Goal: Information Seeking & Learning: Learn about a topic

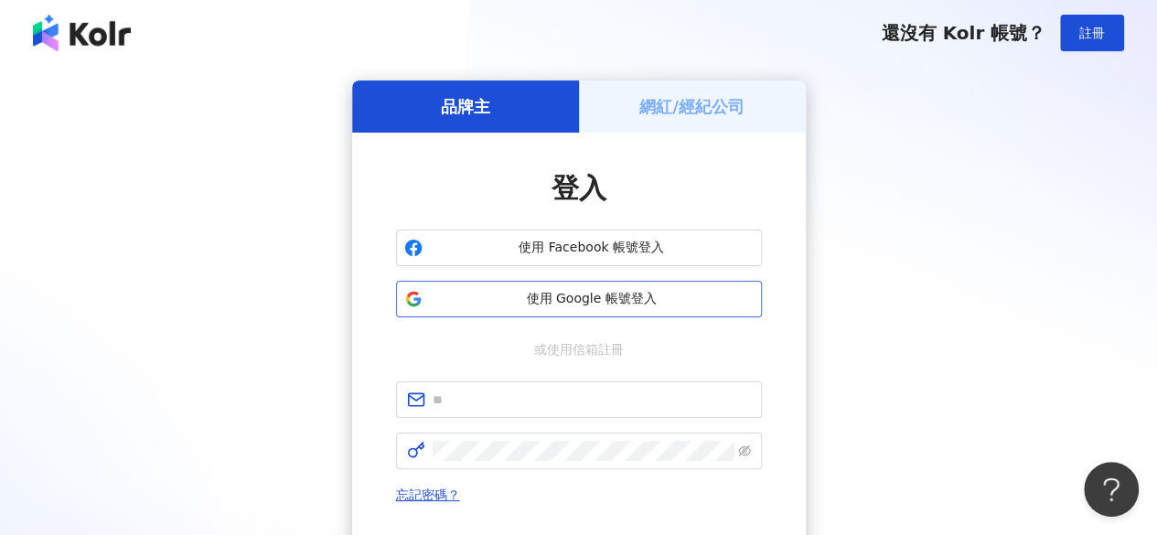
click at [616, 295] on span "使用 Google 帳號登入" at bounding box center [592, 299] width 324 height 18
click at [603, 299] on span "使用 Google 帳號登入" at bounding box center [592, 299] width 324 height 18
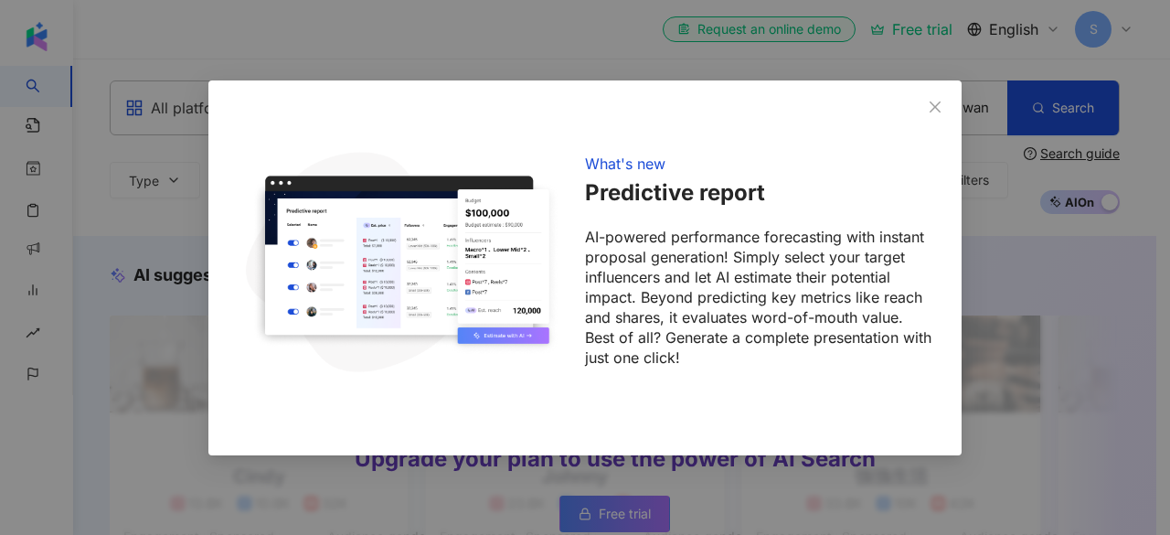
click at [1082, 21] on div "What's new Predictive report AI-powered performance forecasting with instant pr…" at bounding box center [585, 267] width 1170 height 535
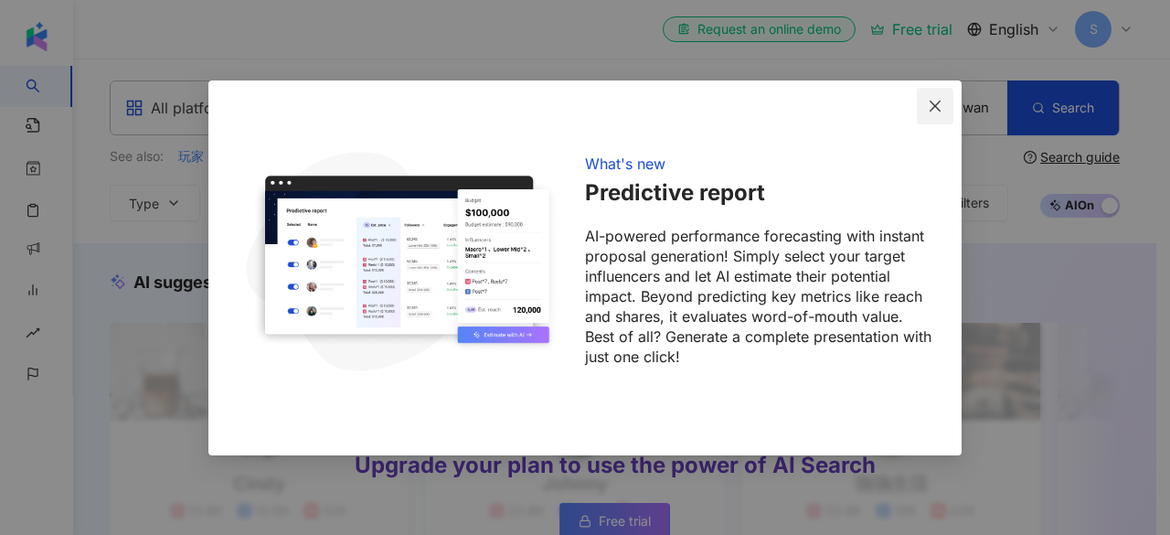
click at [940, 104] on icon "close" at bounding box center [935, 106] width 15 height 15
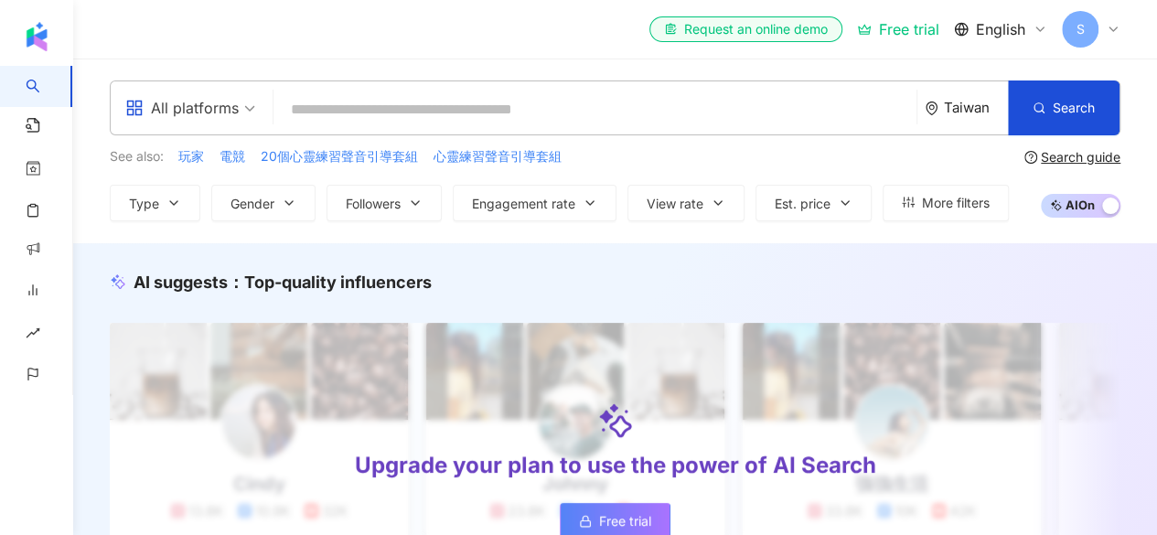
click at [1094, 30] on span "S" at bounding box center [1080, 29] width 37 height 37
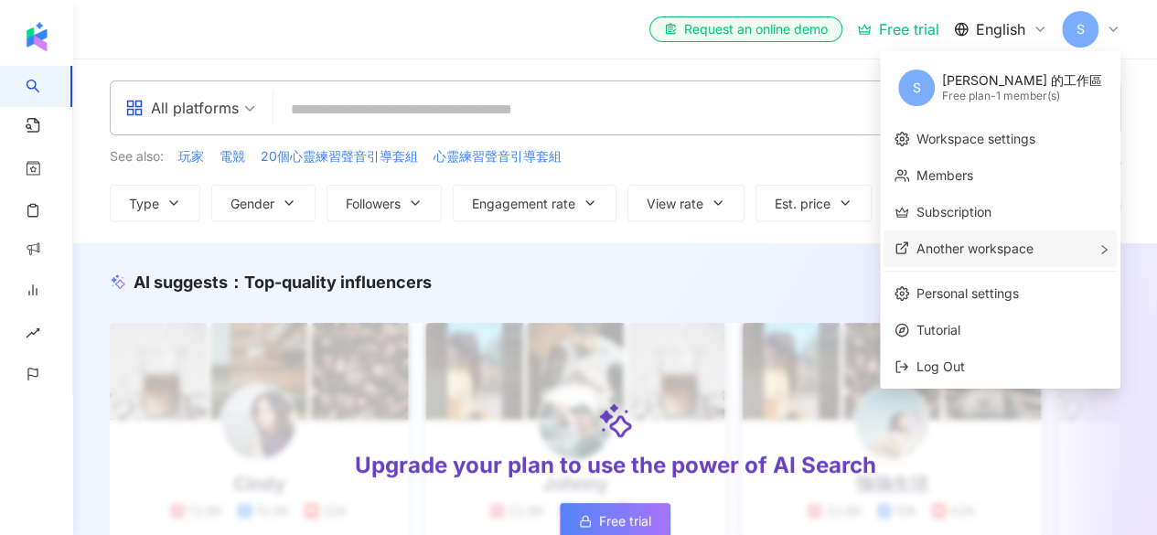
click at [1030, 250] on span "Another workspace" at bounding box center [974, 249] width 117 height 16
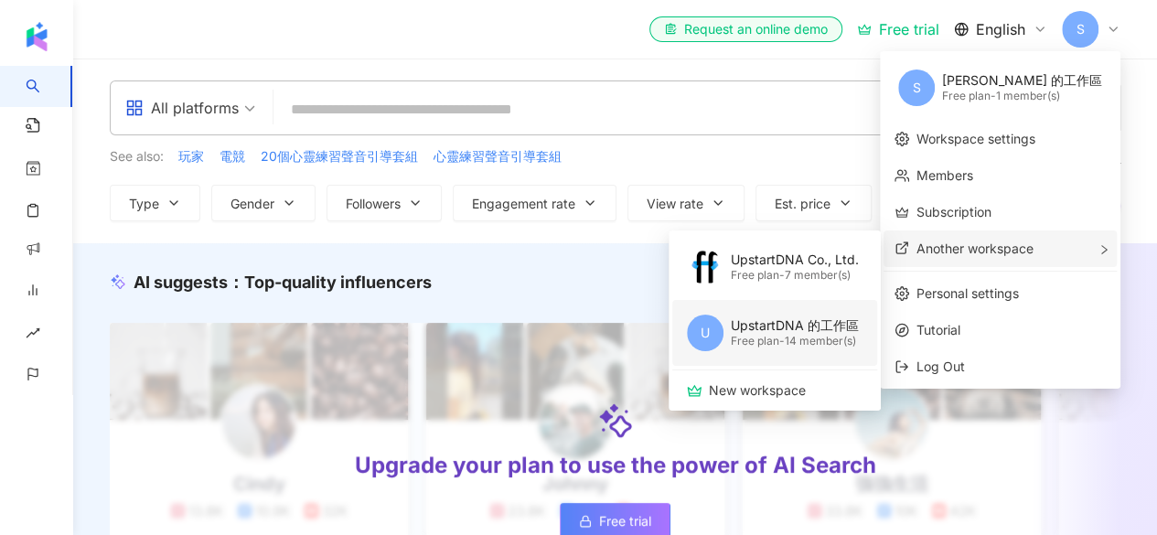
click at [813, 326] on div "UpstartDNA 的工作區" at bounding box center [795, 325] width 128 height 18
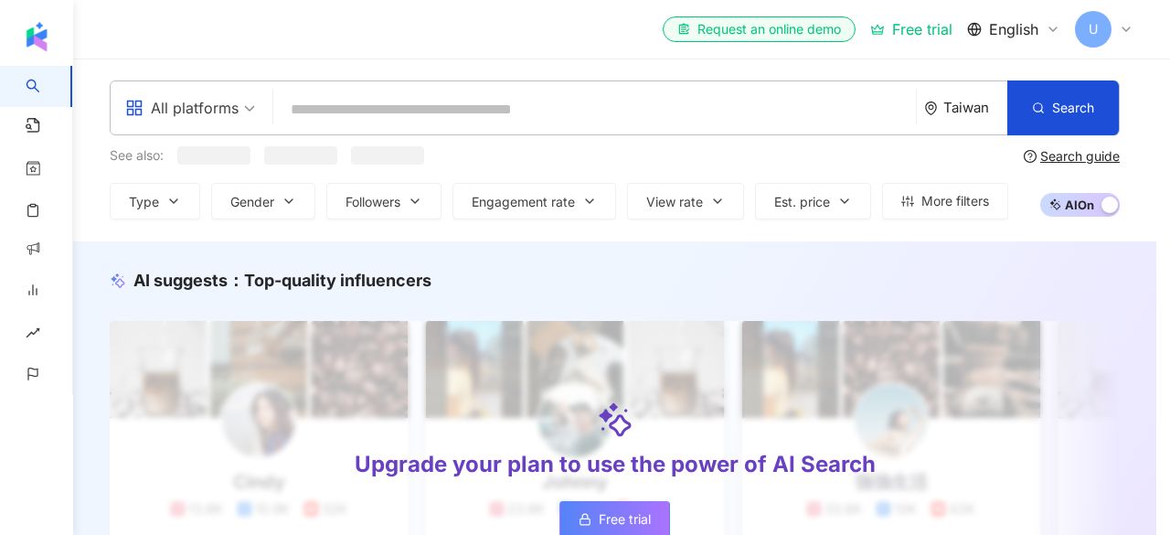
click at [1105, 29] on div "What's new Predictive report AI-powered performance forecasting with instant pr…" at bounding box center [585, 267] width 1170 height 535
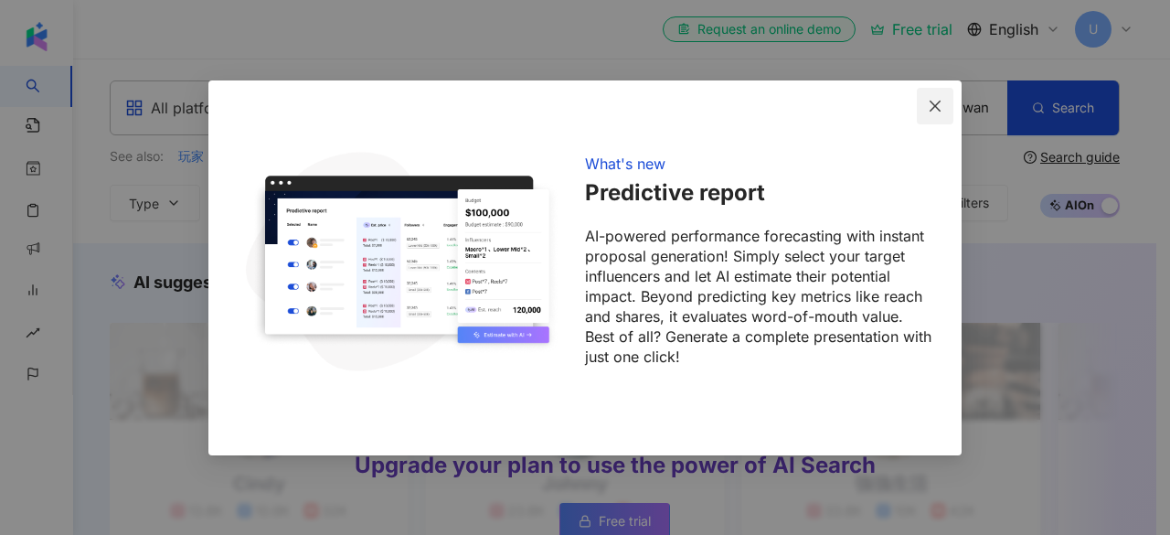
click at [936, 103] on icon "close" at bounding box center [935, 106] width 15 height 15
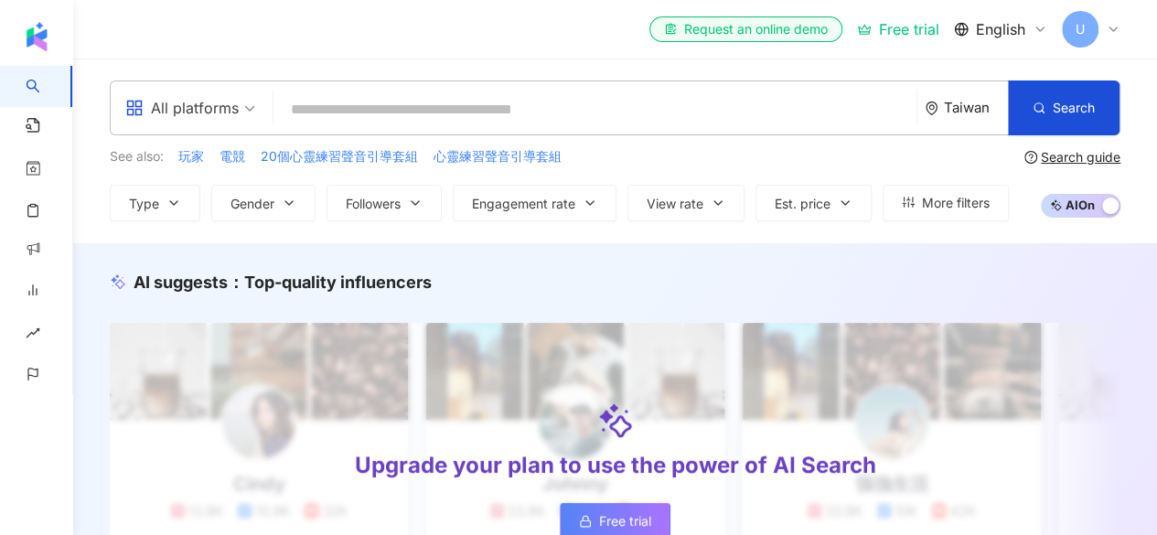
click at [1016, 30] on span "English" at bounding box center [1000, 29] width 49 height 20
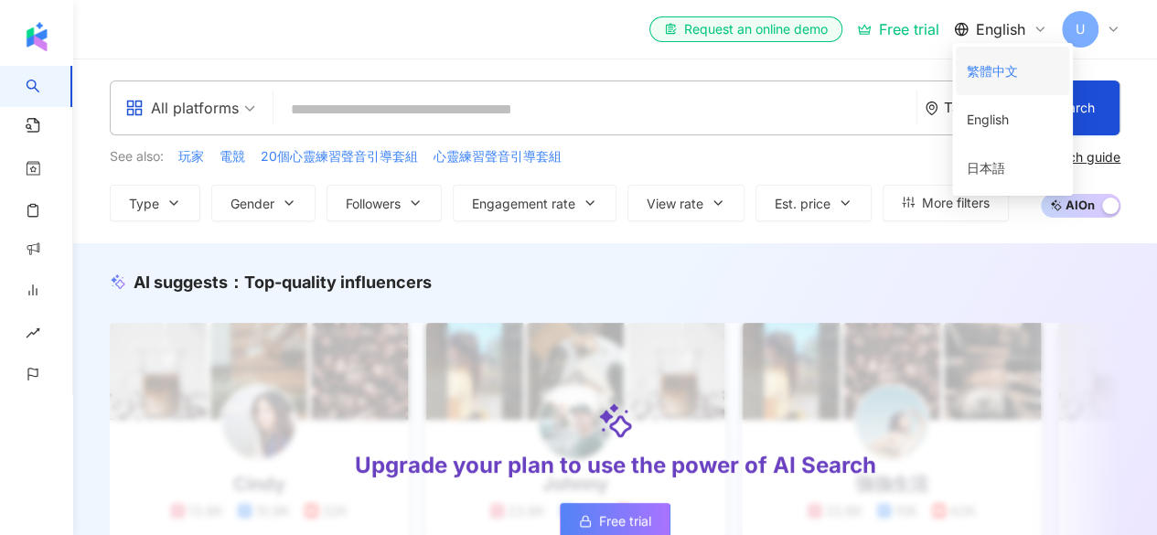
click at [1020, 59] on div "繁體中文" at bounding box center [1012, 71] width 91 height 32
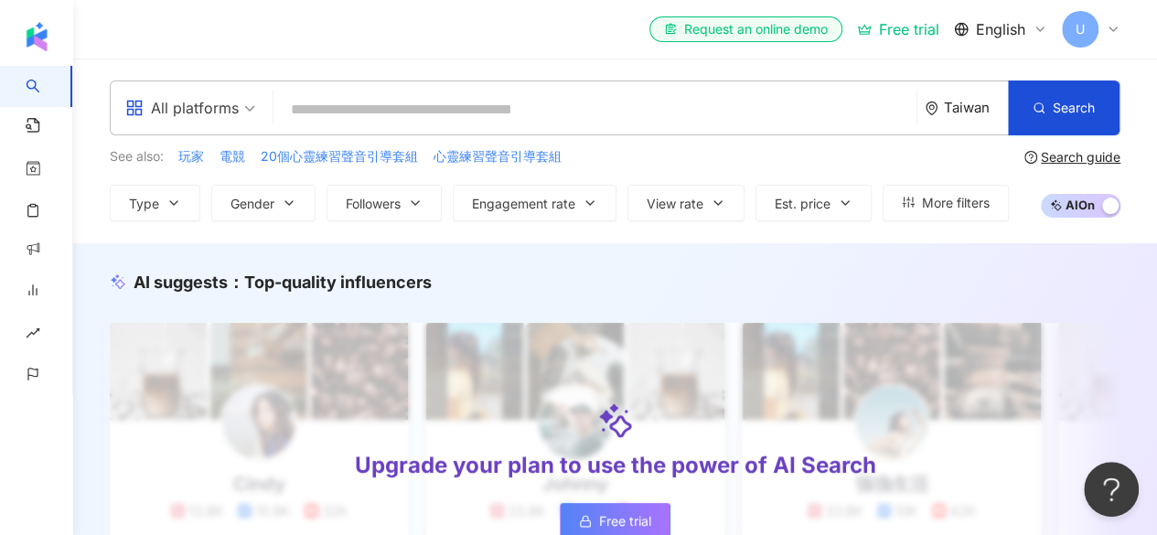
click at [1097, 29] on div "U" at bounding box center [1091, 29] width 59 height 37
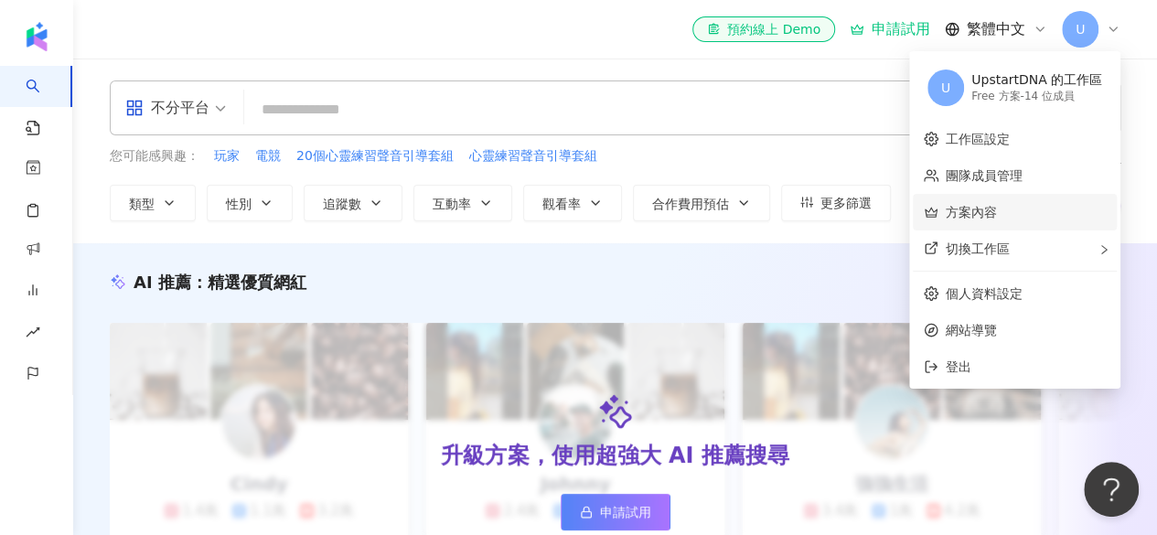
click at [997, 218] on link "方案內容" at bounding box center [971, 212] width 51 height 15
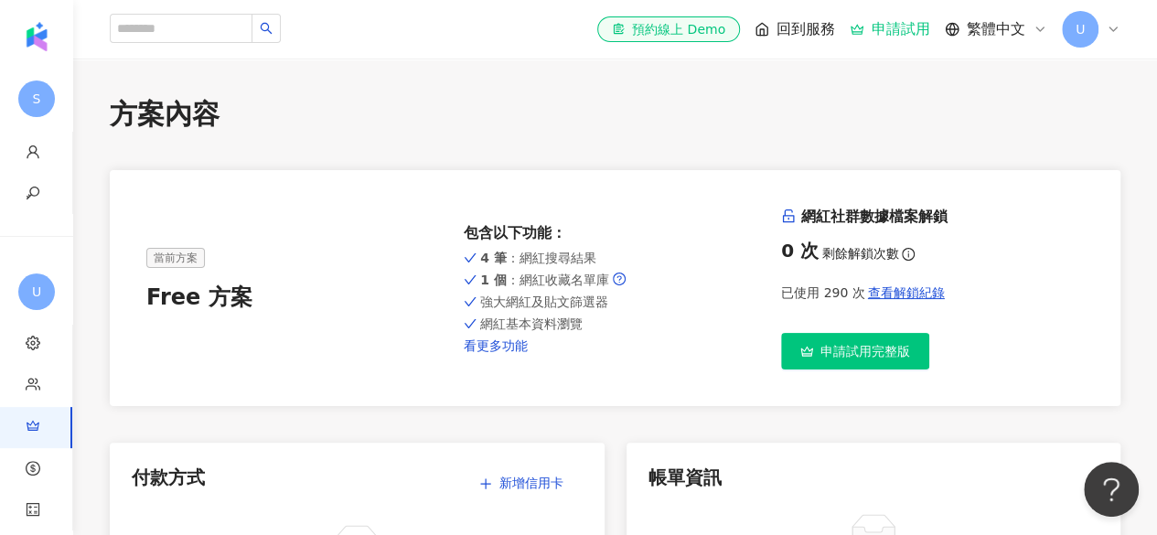
click at [486, 343] on link "看更多功能" at bounding box center [615, 345] width 303 height 15
drag, startPoint x: 594, startPoint y: 254, endPoint x: 515, endPoint y: 258, distance: 79.6
click at [515, 258] on div "4 筆 ：網紅搜尋結果" at bounding box center [615, 258] width 303 height 15
click at [563, 303] on span "強大網紅及貼文篩選器" at bounding box center [544, 301] width 128 height 15
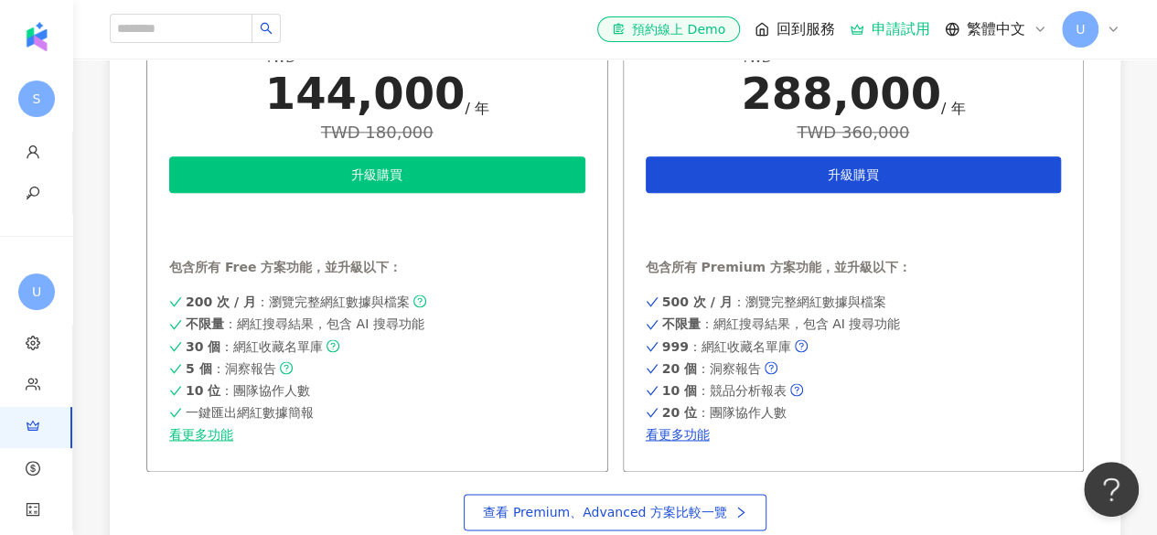
scroll to position [1097, 0]
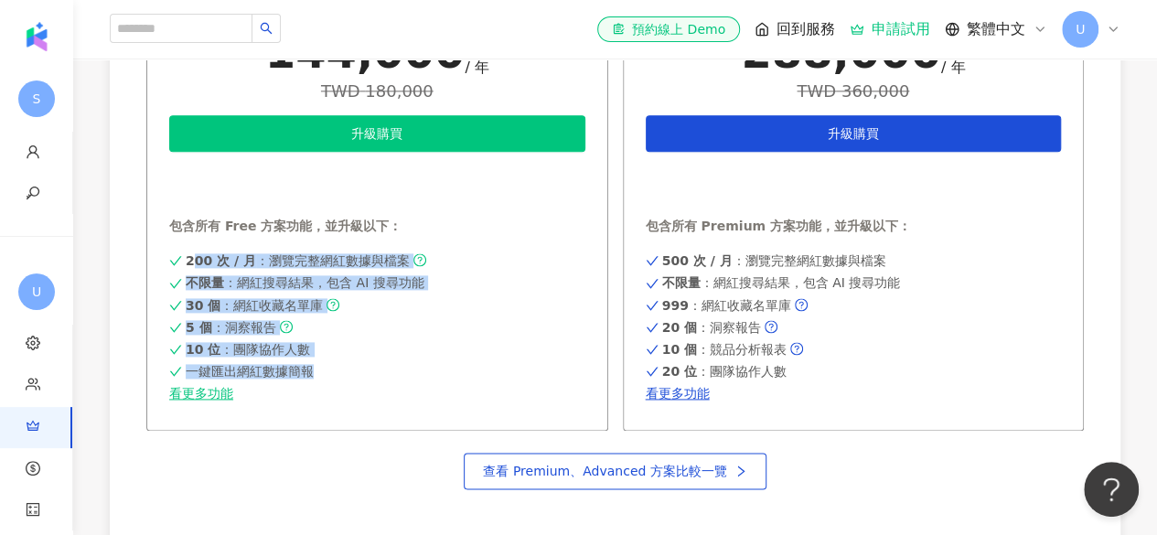
drag, startPoint x: 326, startPoint y: 381, endPoint x: 179, endPoint y: 264, distance: 187.4
click at [179, 264] on div "200 次 / 月 ：瀏覽完整網紅數據與檔案 不限量 ：網紅搜尋結果，包含 AI 搜尋功能 30 個 ：網紅收藏名單庫 5 個 ：洞察報告 10 位 ：團隊協…" at bounding box center [377, 325] width 416 height 151
click at [412, 358] on div "200 次 / 月 ：瀏覽完整網紅數據與檔案 不限量 ：網紅搜尋結果，包含 AI 搜尋功能 30 個 ：網紅收藏名單庫 5 個 ：洞察報告 10 位 ：團隊協…" at bounding box center [377, 325] width 416 height 151
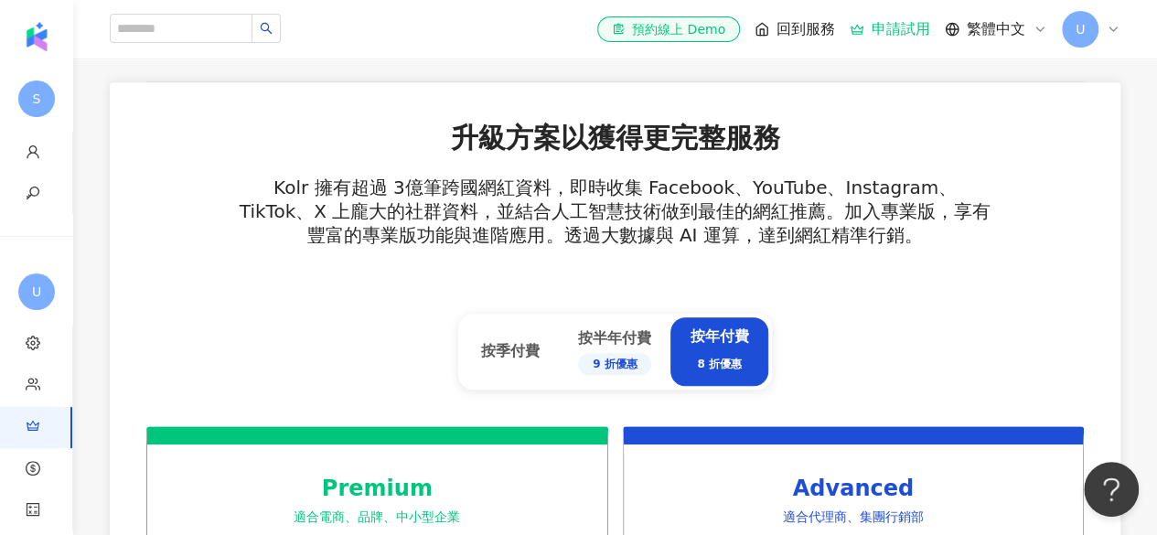
scroll to position [457, 0]
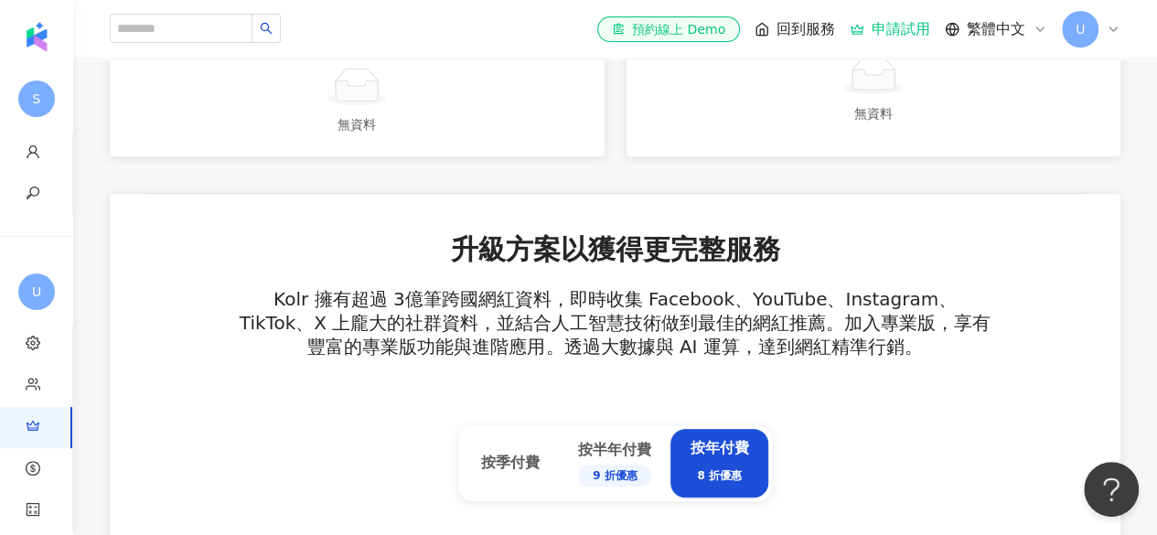
click at [995, 29] on span "繁體中文" at bounding box center [996, 29] width 59 height 20
click at [1077, 24] on span "U" at bounding box center [1079, 29] width 9 height 20
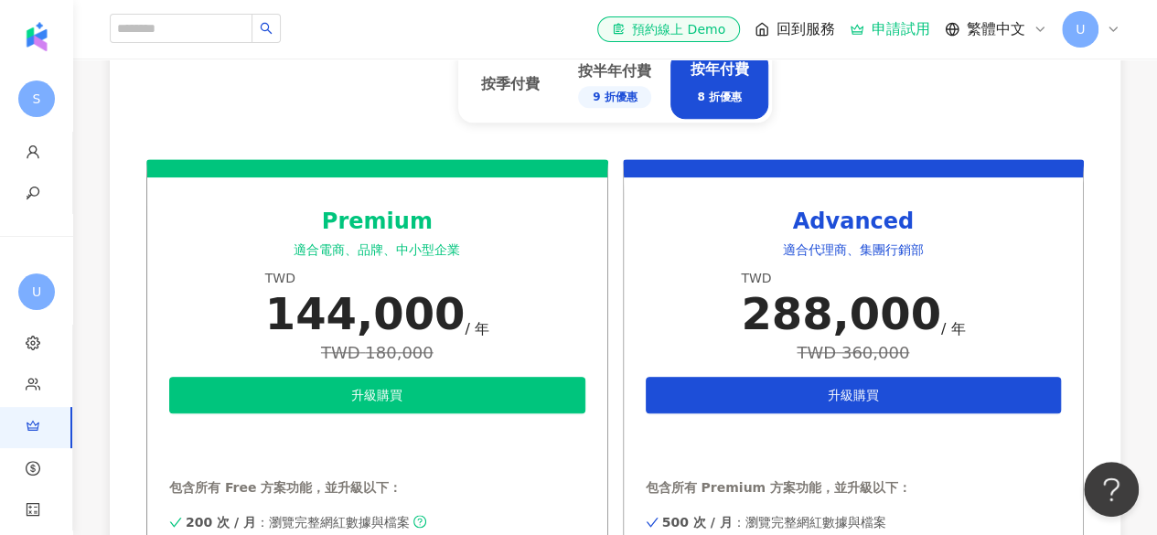
scroll to position [1097, 0]
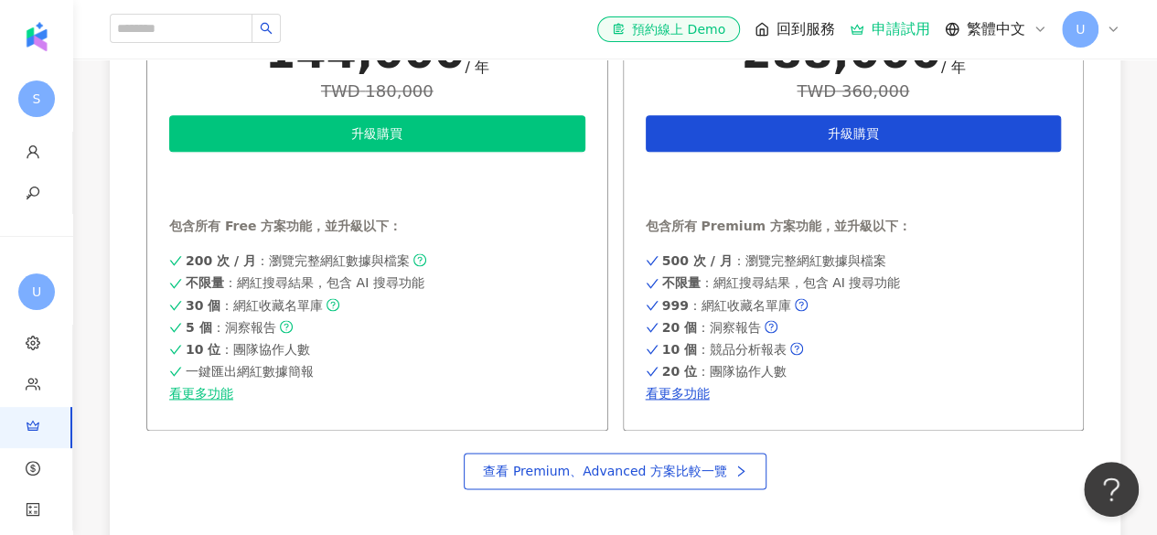
click at [247, 416] on div "Premium 適合電商、品牌、中小型企業 TWD 144,000 / 年 TWD 180,000 升級購買 申請試用 包含所有 Free 方案功能，並升級以…" at bounding box center [377, 164] width 462 height 533
click at [271, 403] on div "Premium 適合電商、品牌、中小型企業 TWD 144,000 / 年 TWD 180,000 升級購買 申請試用 包含所有 Free 方案功能，並升級以…" at bounding box center [377, 164] width 462 height 533
click at [220, 392] on link "看更多功能" at bounding box center [377, 393] width 416 height 15
